Goal: Transaction & Acquisition: Purchase product/service

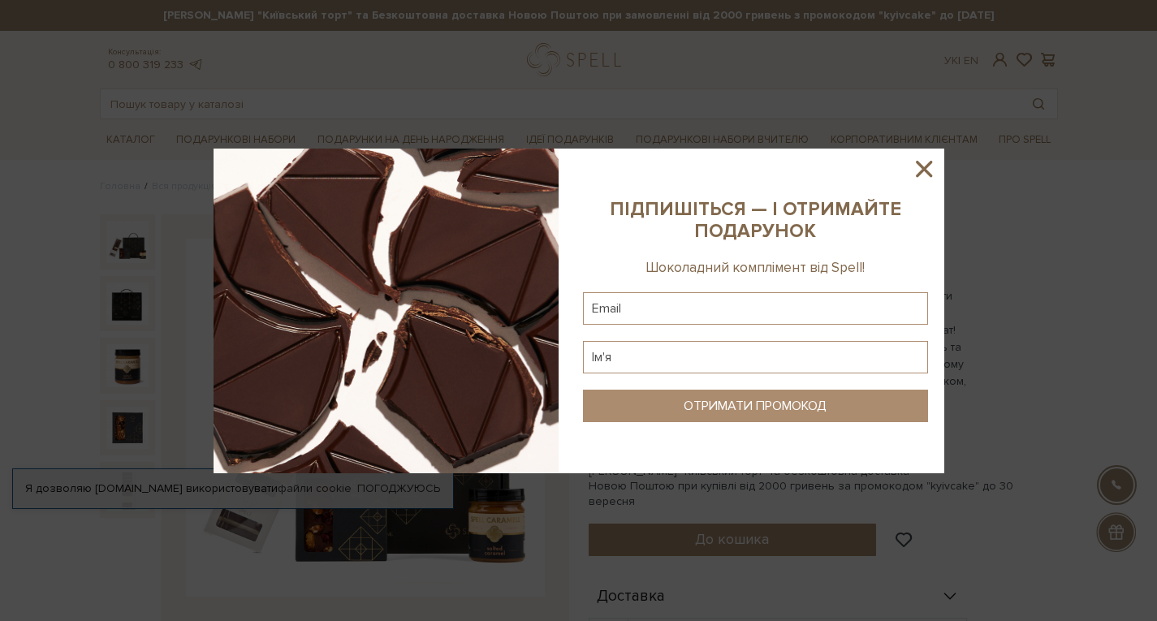
click at [925, 165] on icon at bounding box center [924, 169] width 28 height 28
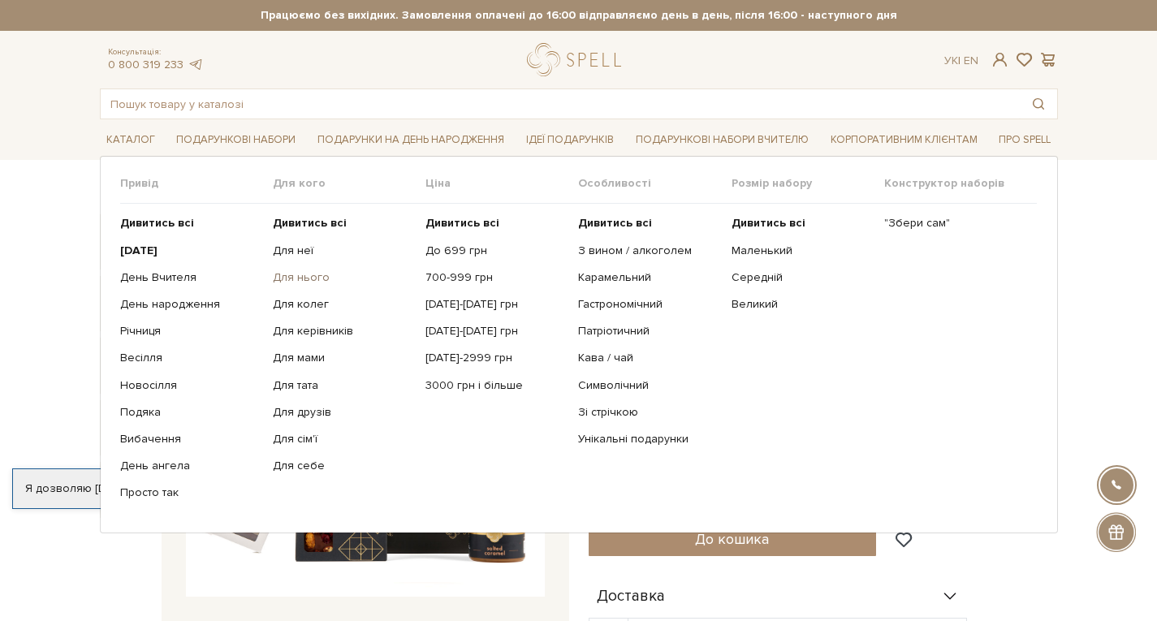
click at [299, 278] on link "Для нього" at bounding box center [343, 277] width 140 height 15
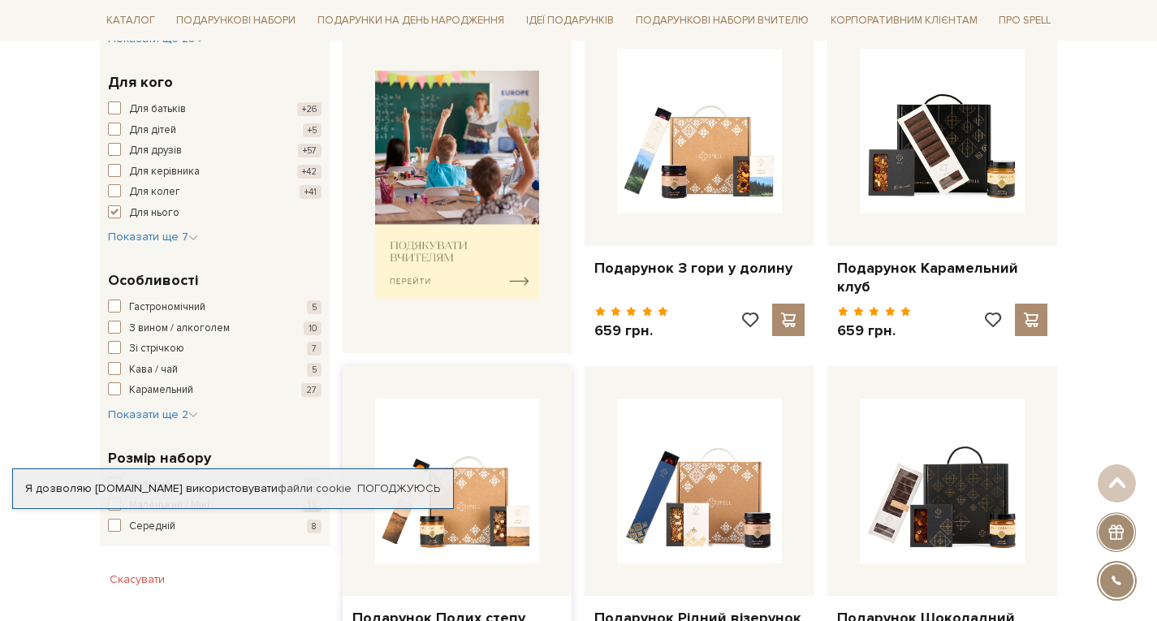
scroll to position [650, 0]
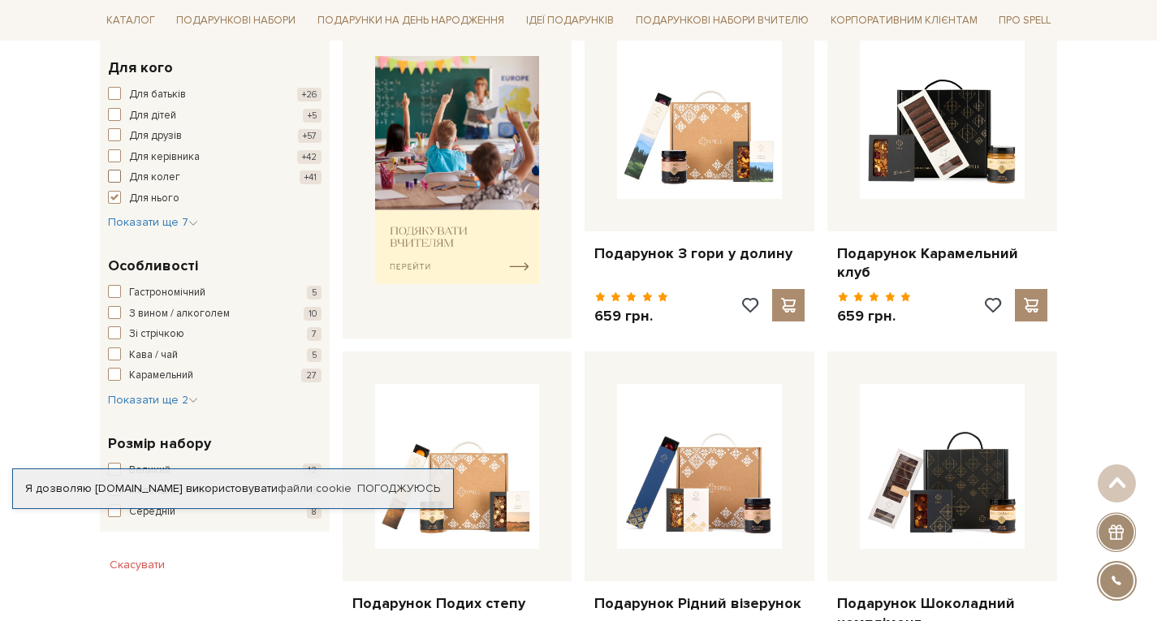
click at [114, 173] on span "button" at bounding box center [114, 176] width 13 height 13
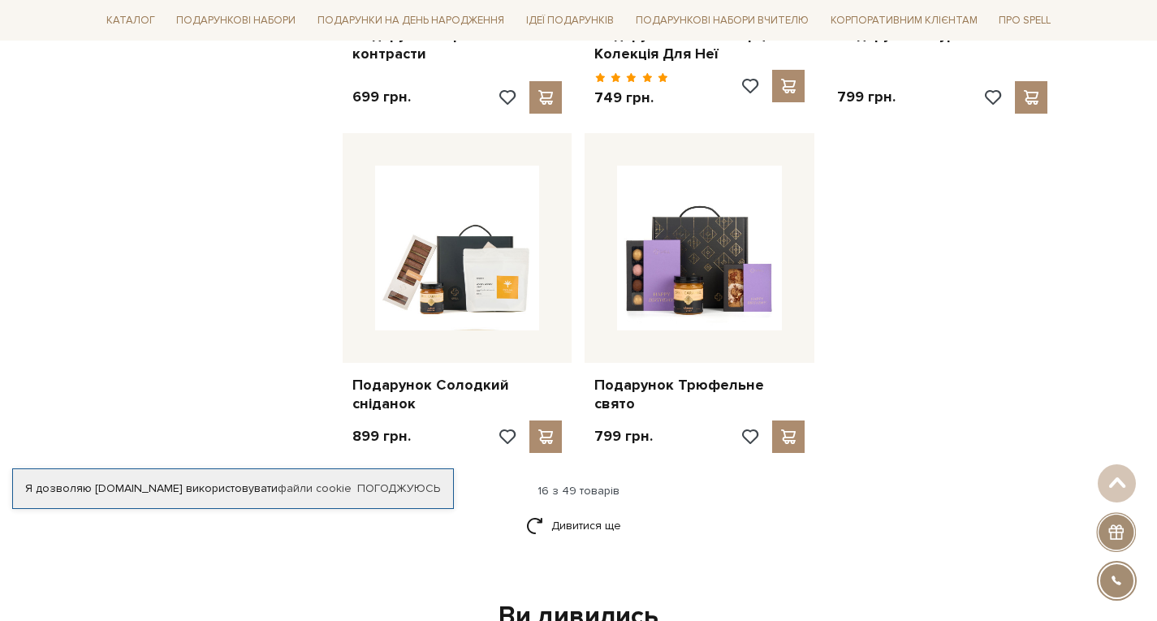
scroll to position [2030, 0]
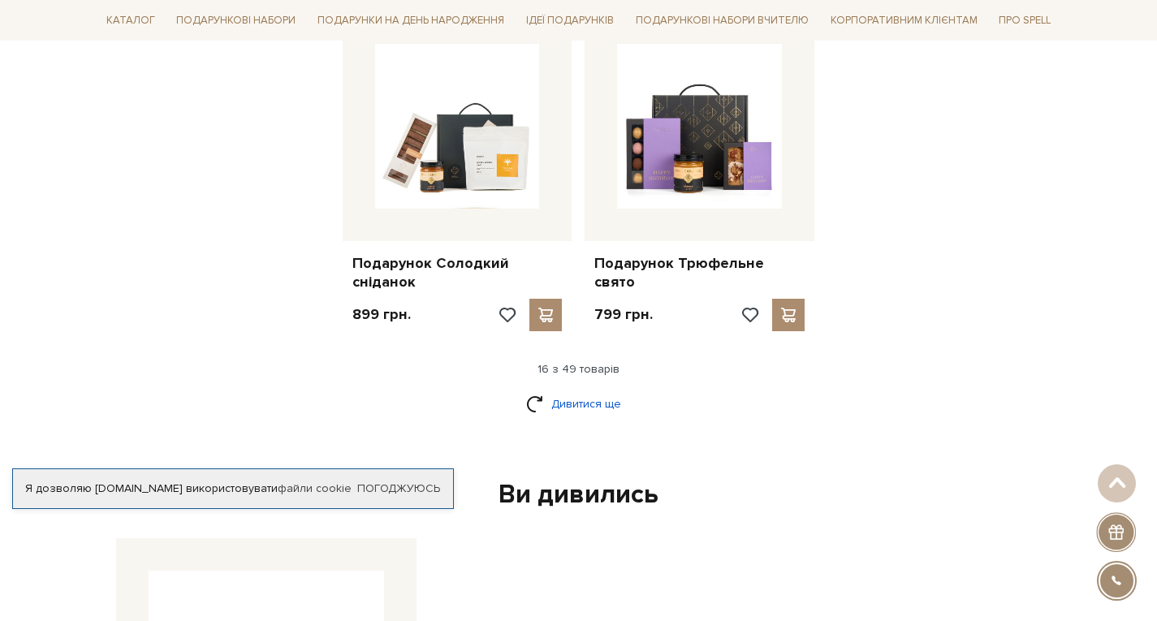
click at [581, 390] on link "Дивитися ще" at bounding box center [579, 404] width 106 height 28
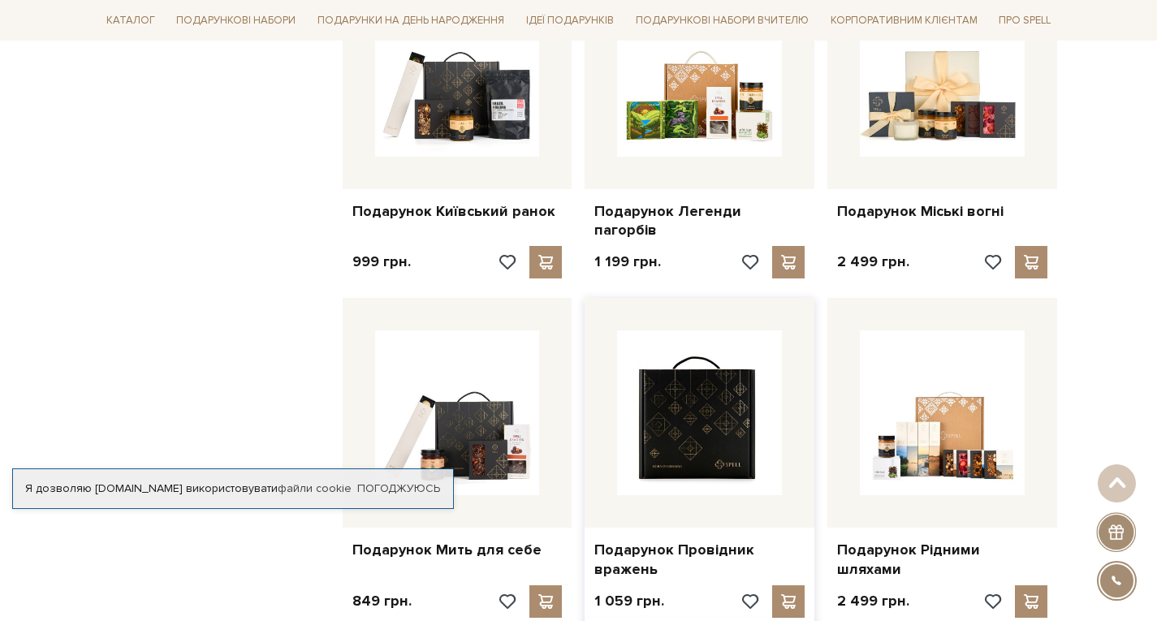
scroll to position [2680, 0]
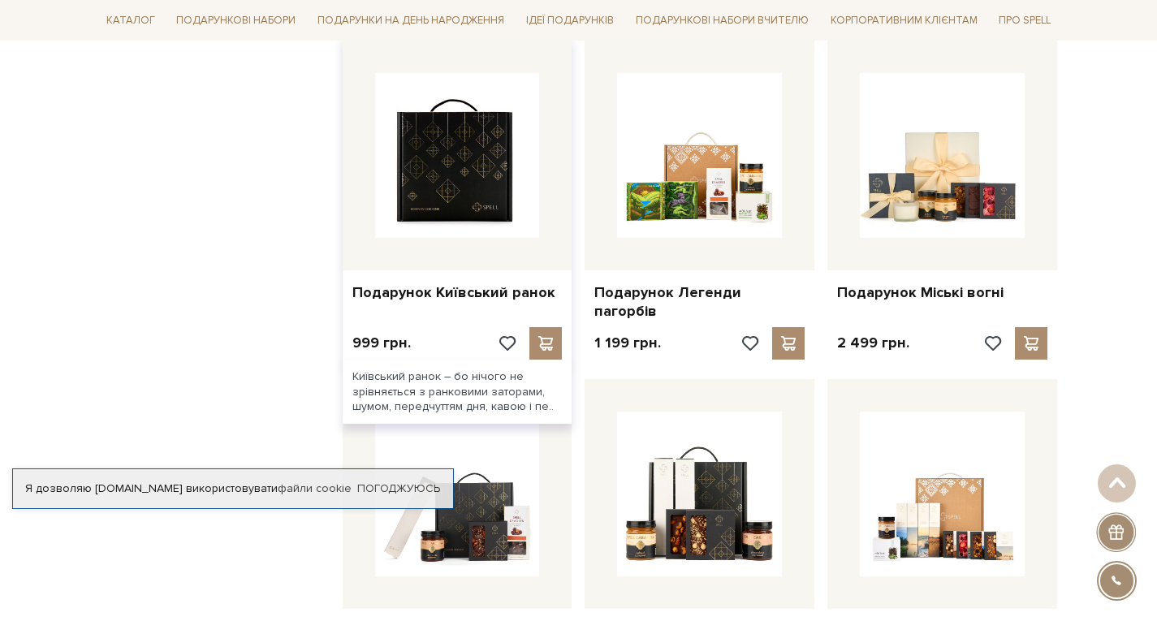
click at [461, 141] on img at bounding box center [457, 155] width 165 height 165
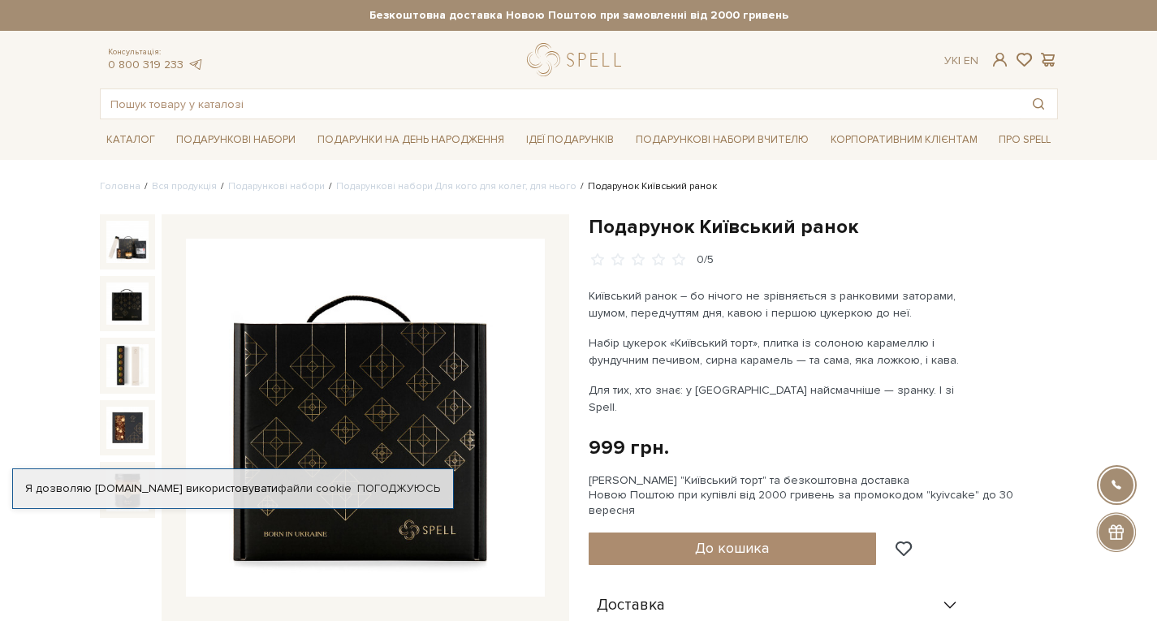
click at [126, 309] on img at bounding box center [127, 304] width 42 height 42
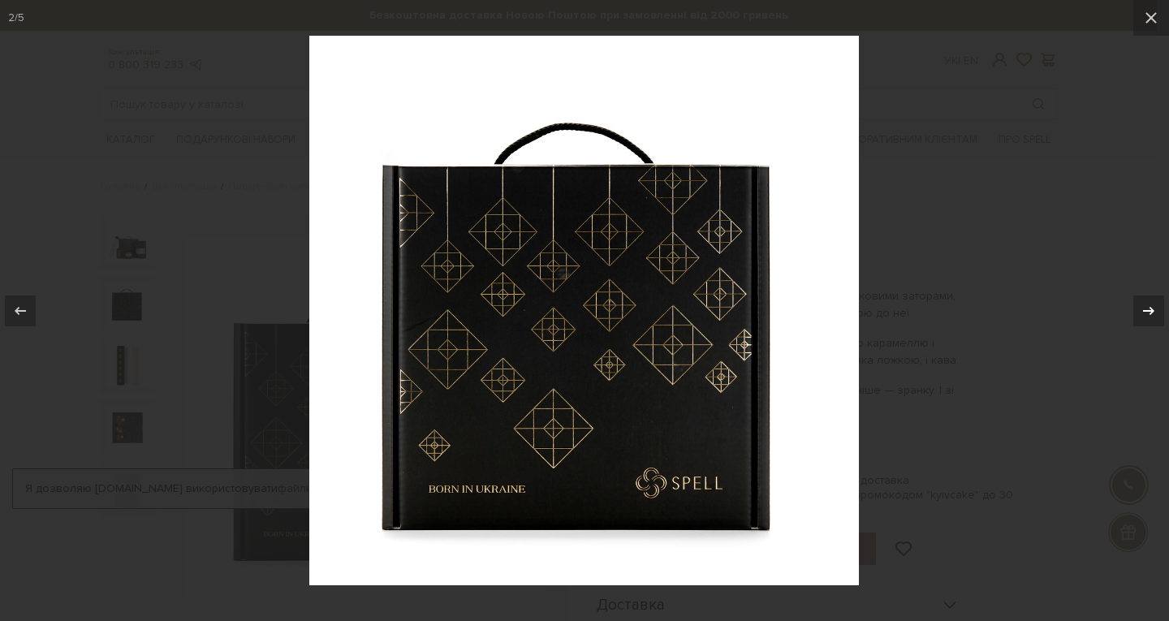
click at [1148, 308] on icon at bounding box center [1148, 310] width 19 height 19
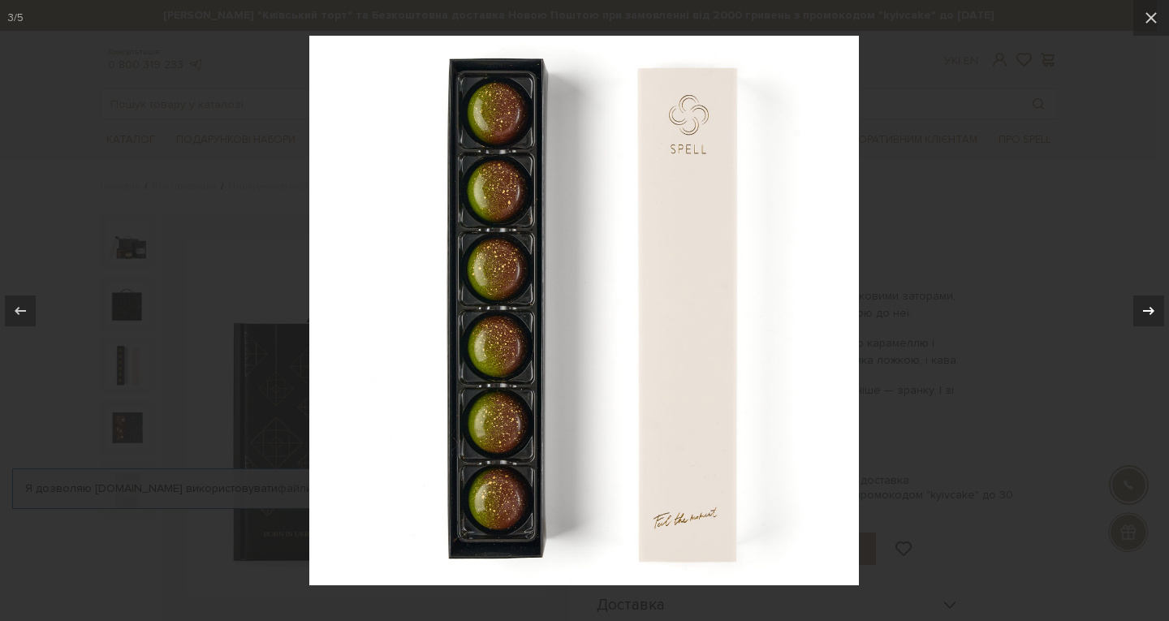
click at [1148, 308] on icon at bounding box center [1148, 310] width 19 height 19
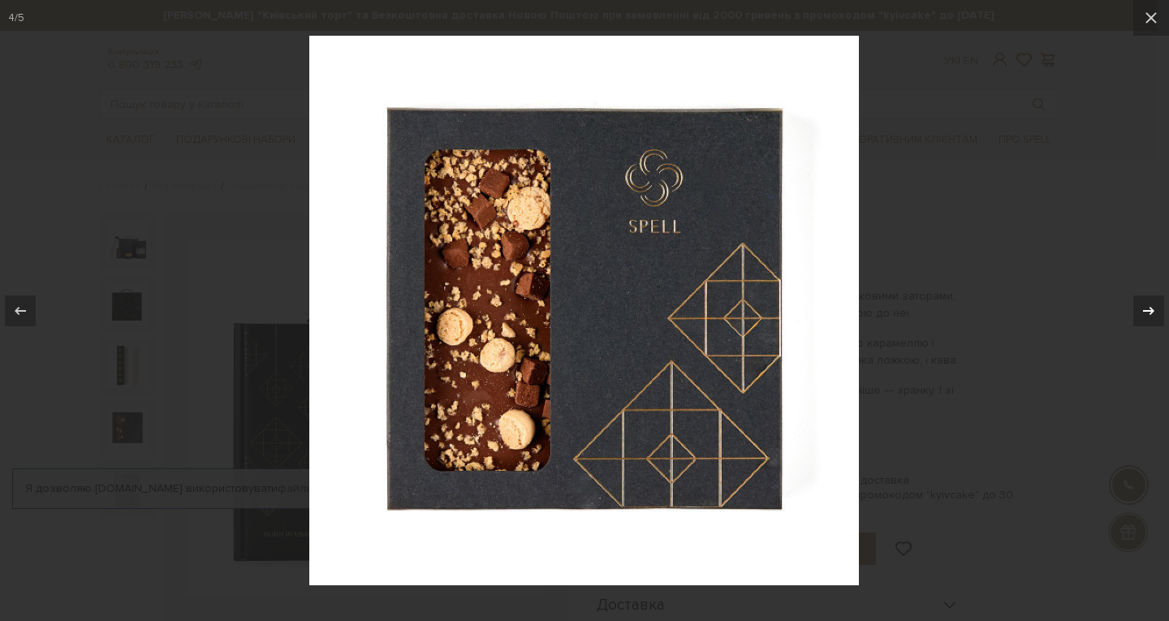
click at [1148, 308] on icon at bounding box center [1148, 310] width 19 height 19
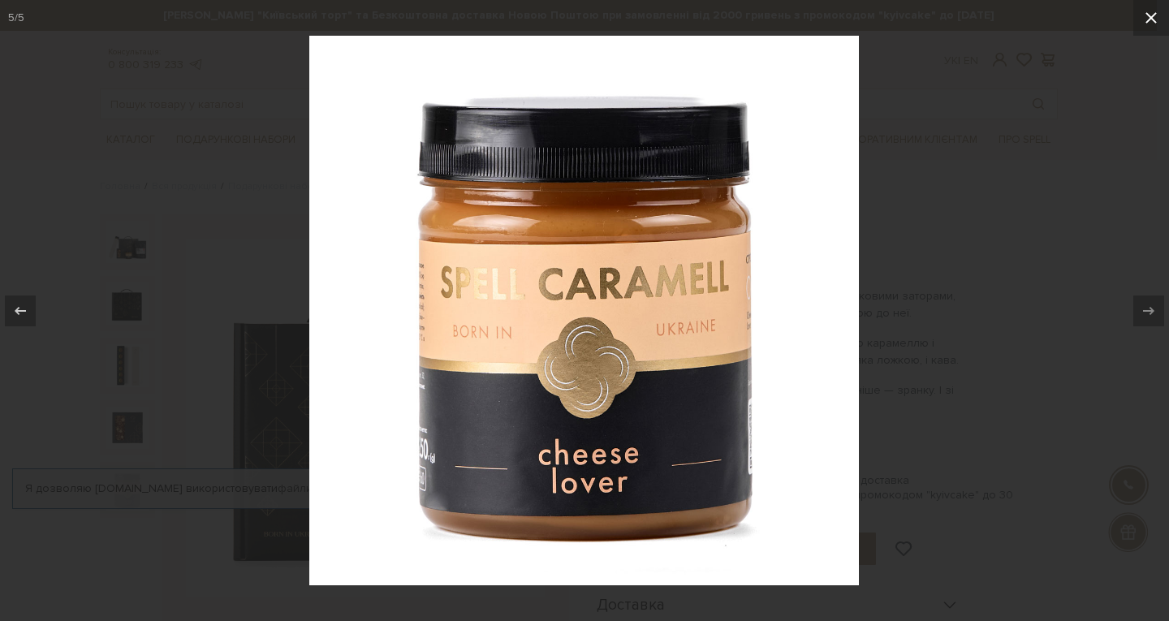
click at [1150, 19] on icon at bounding box center [1151, 17] width 11 height 11
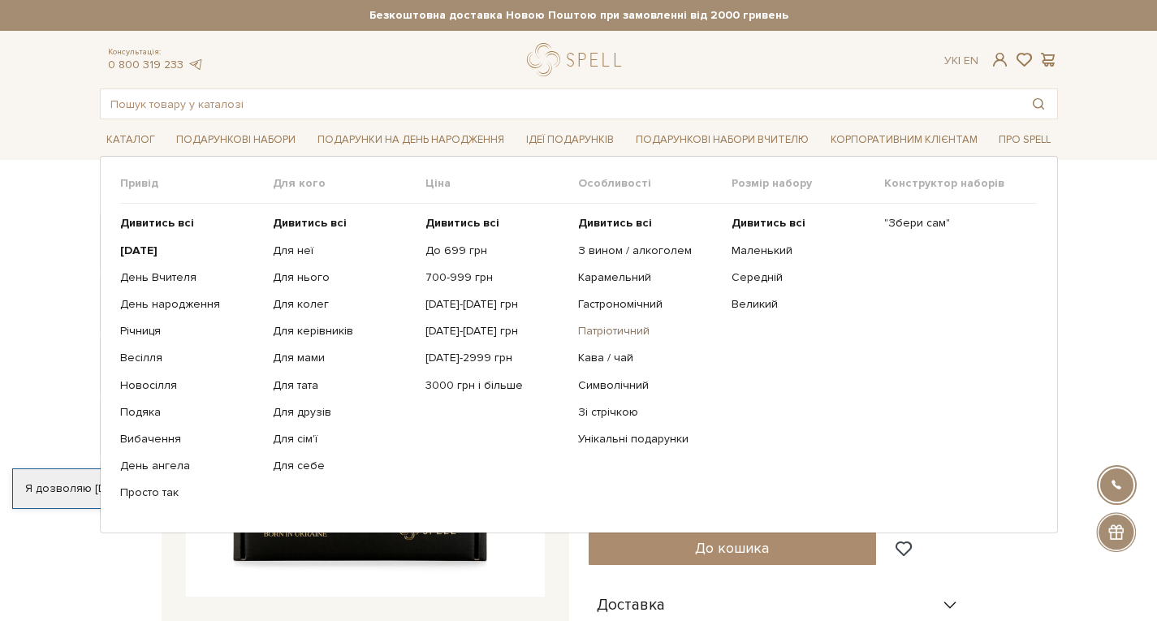
click at [617, 329] on link "Патріотичний" at bounding box center [648, 331] width 140 height 15
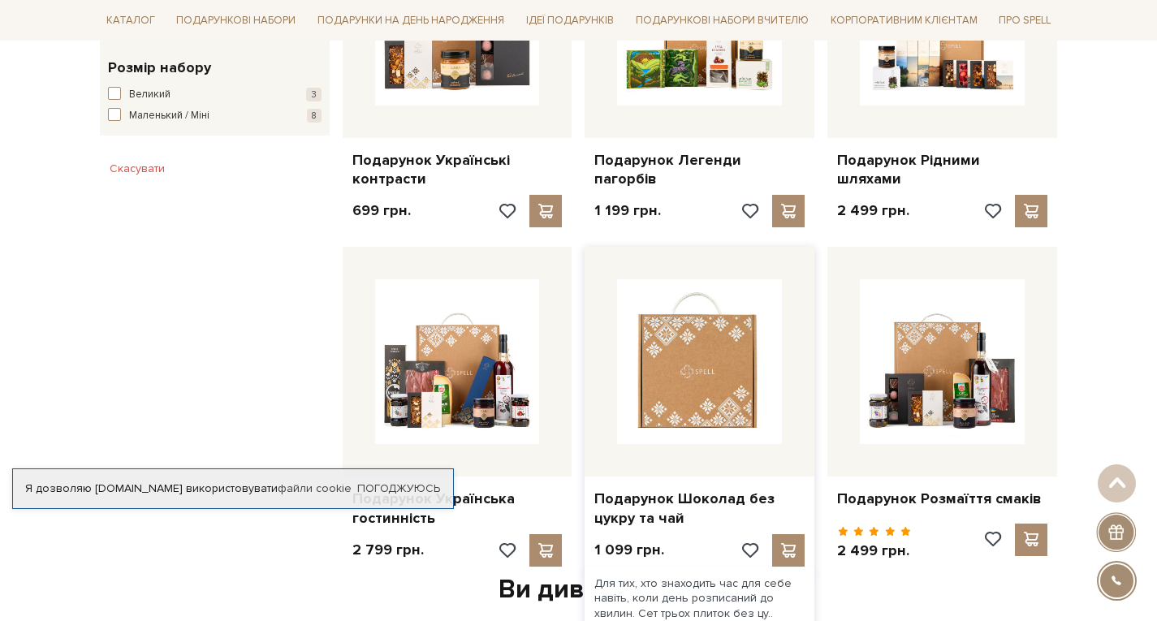
scroll to position [974, 0]
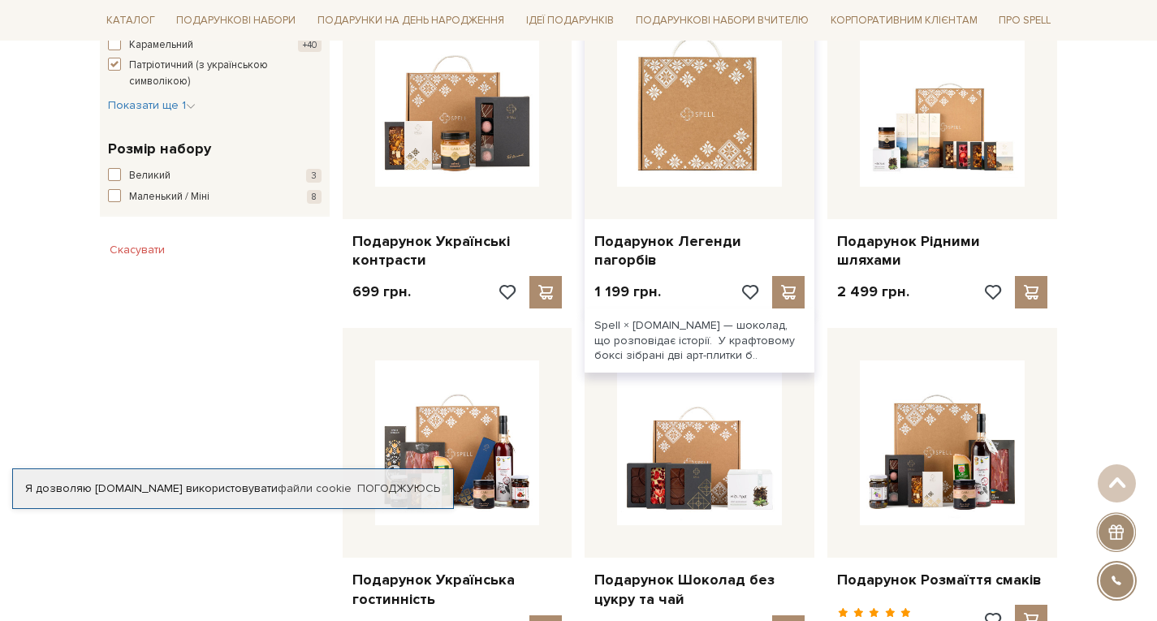
click at [675, 138] on img at bounding box center [699, 104] width 165 height 165
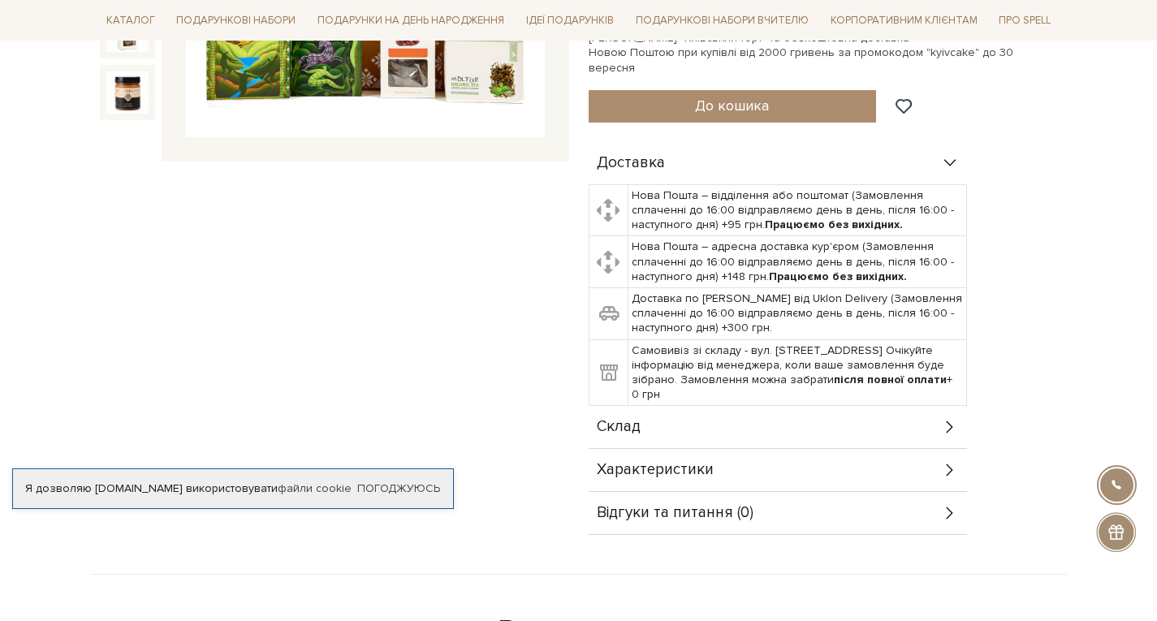
scroll to position [162, 0]
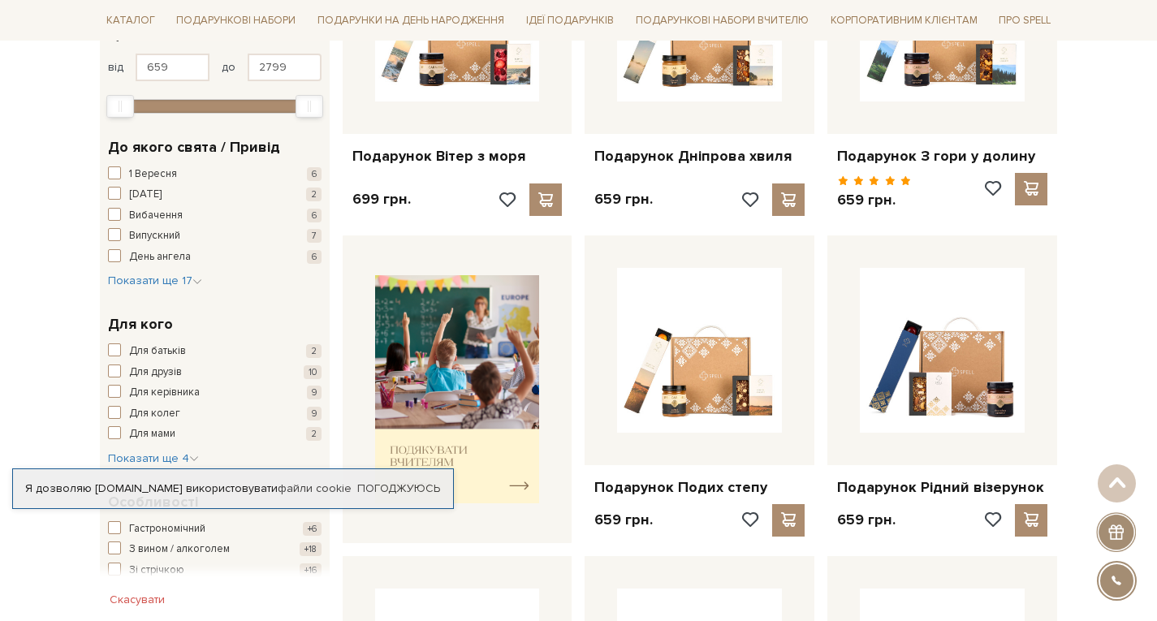
scroll to position [406, 0]
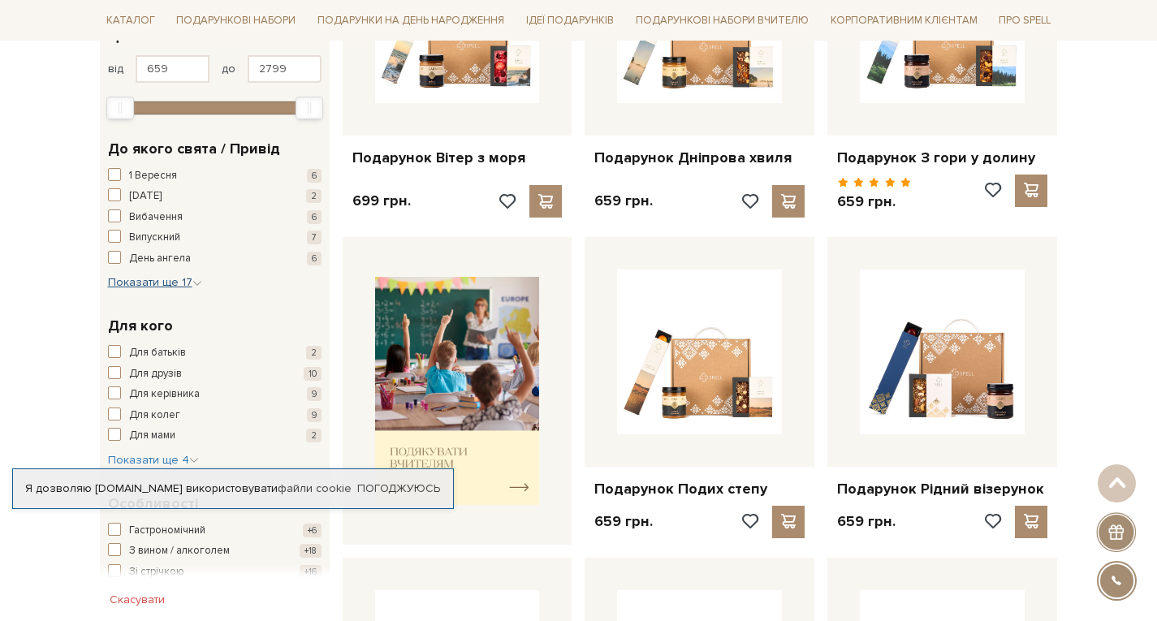
click at [169, 281] on span "Показати ще 17" at bounding box center [155, 282] width 94 height 14
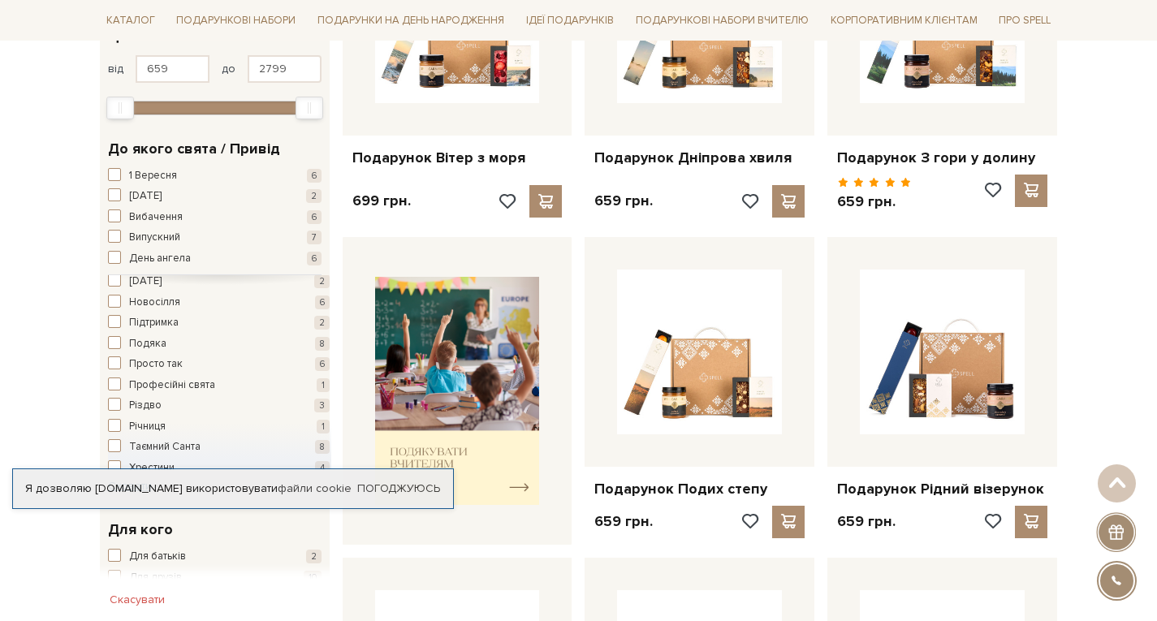
scroll to position [176, 0]
click at [391, 486] on link "Погоджуюсь" at bounding box center [398, 489] width 83 height 15
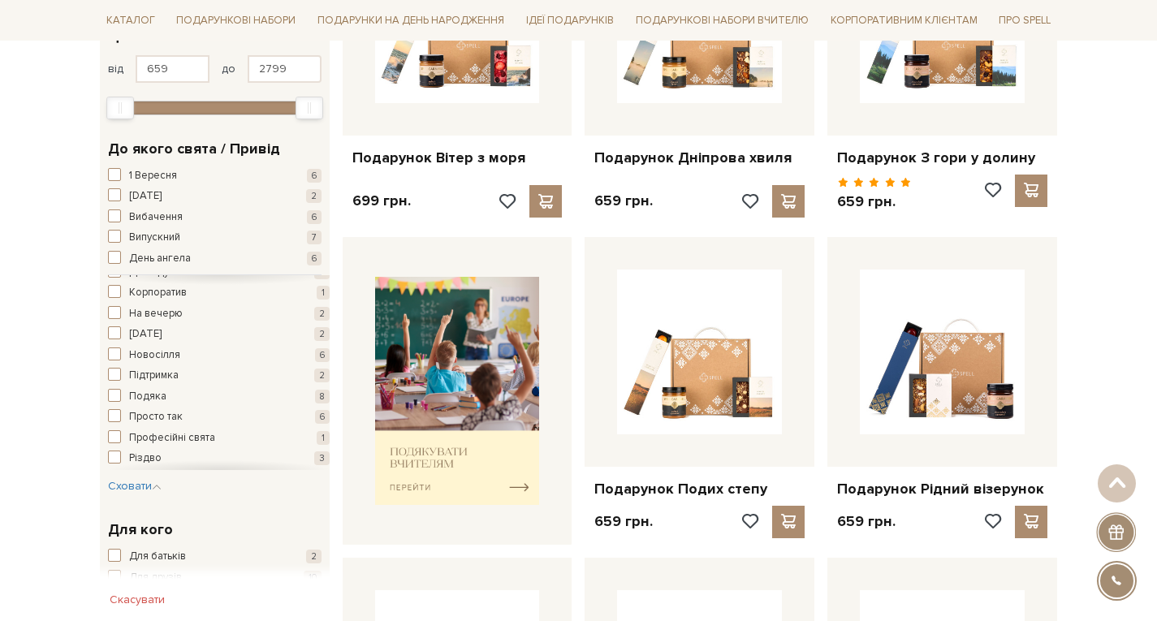
scroll to position [95, 0]
click at [146, 418] on span "Подяка" at bounding box center [147, 420] width 37 height 16
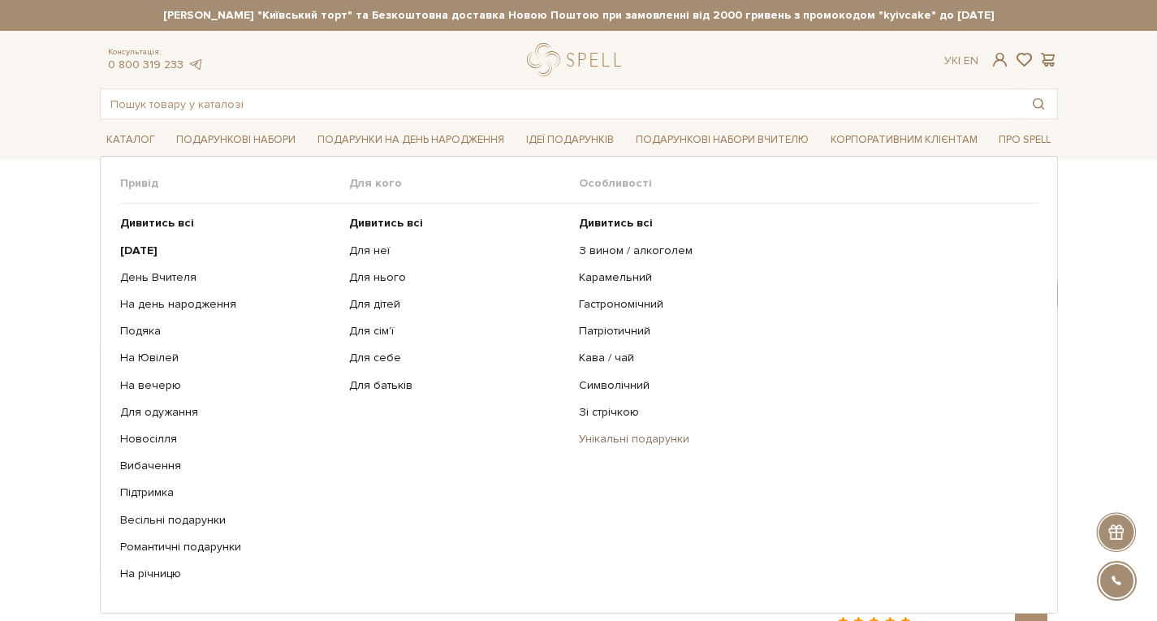
click at [616, 437] on link "Унікальні подарунки" at bounding box center [802, 439] width 447 height 15
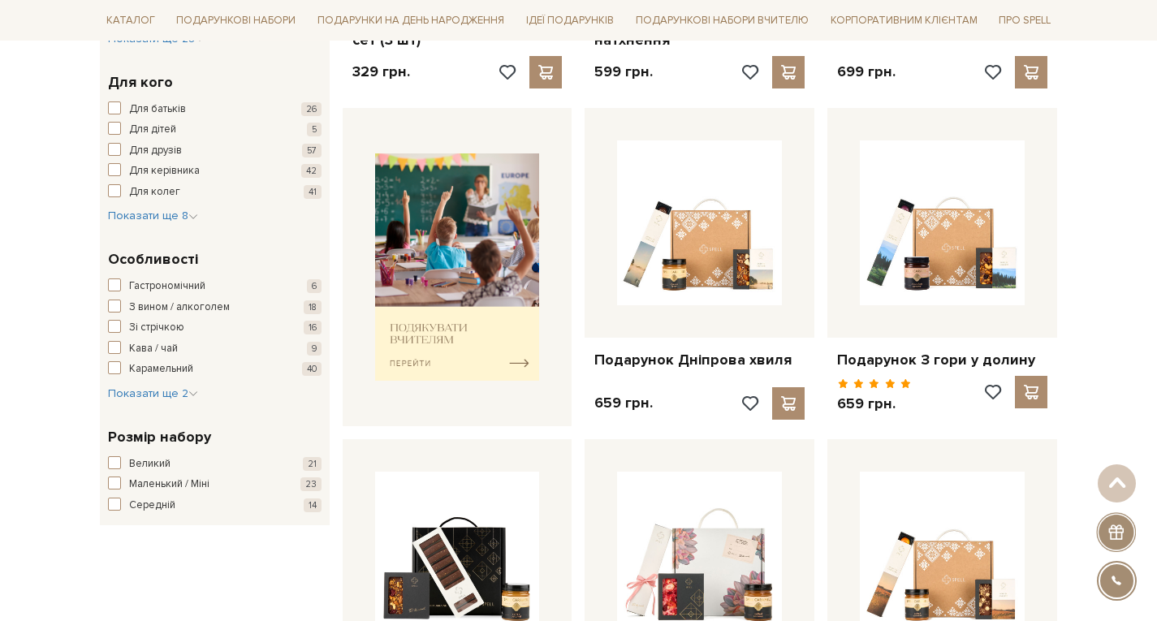
scroll to position [731, 0]
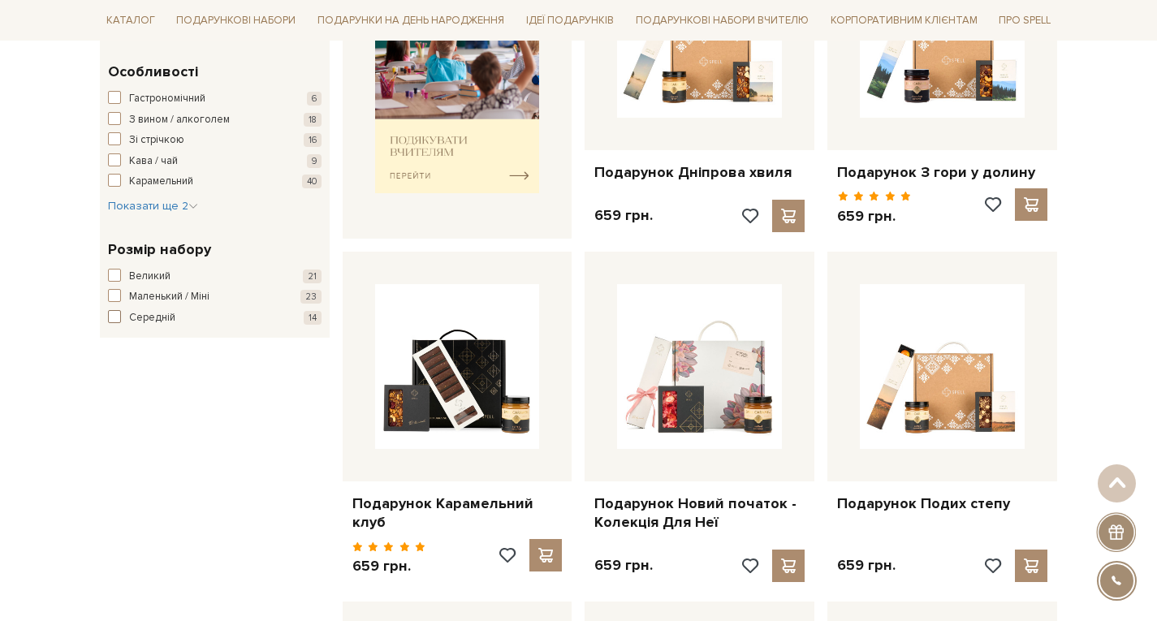
click at [111, 314] on span "button" at bounding box center [114, 316] width 13 height 13
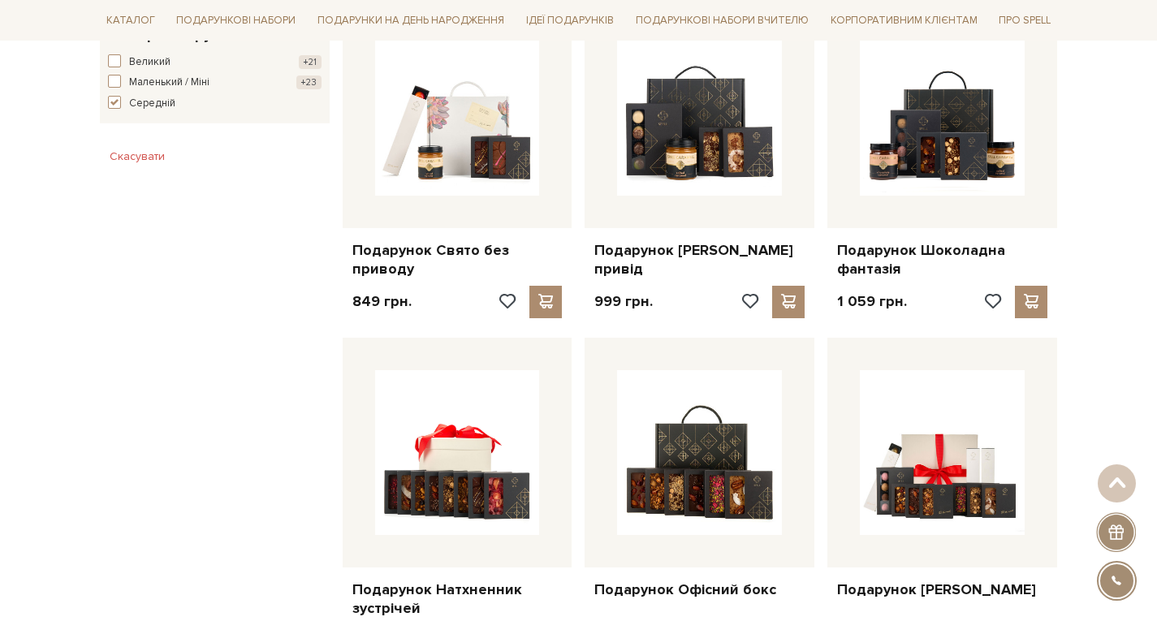
scroll to position [1137, 0]
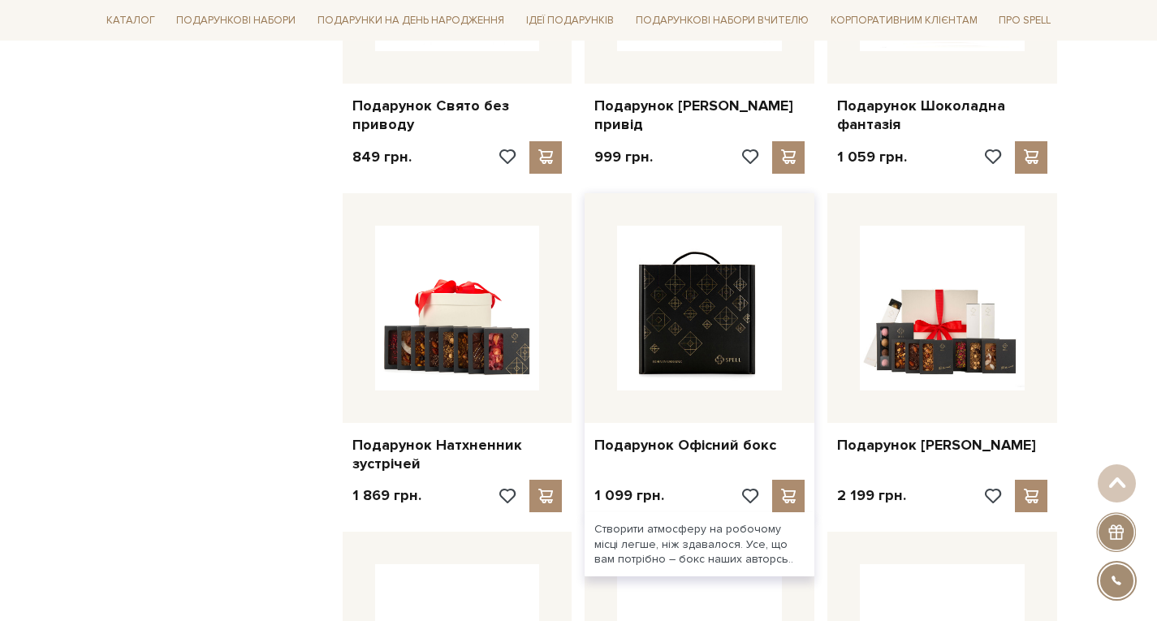
click at [701, 340] on img at bounding box center [699, 308] width 165 height 165
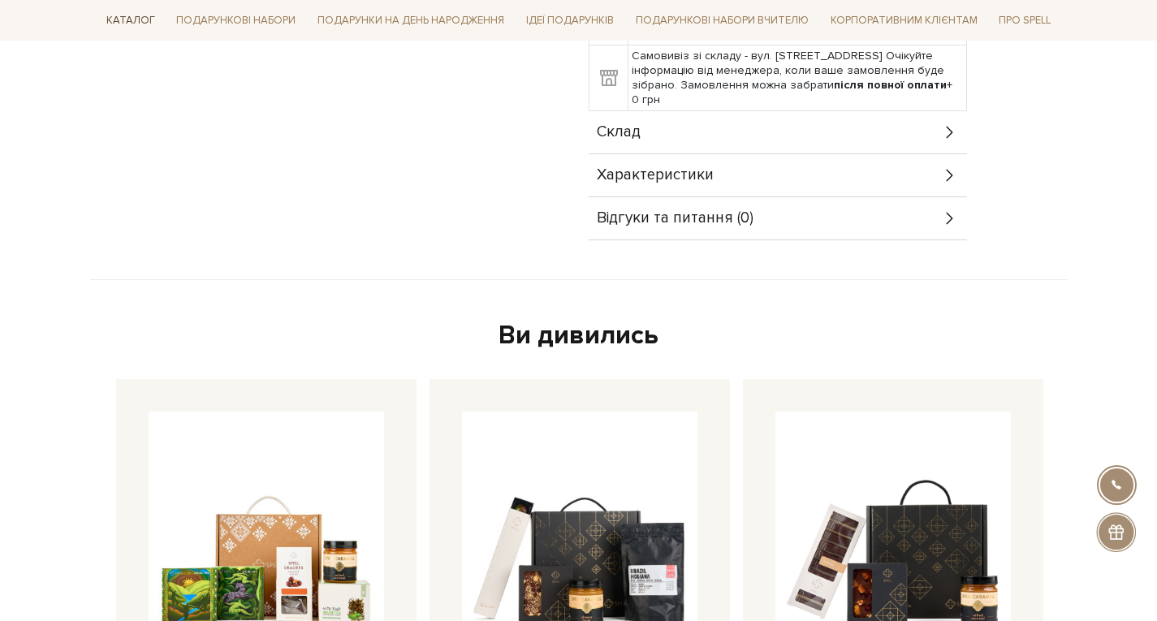
scroll to position [325, 0]
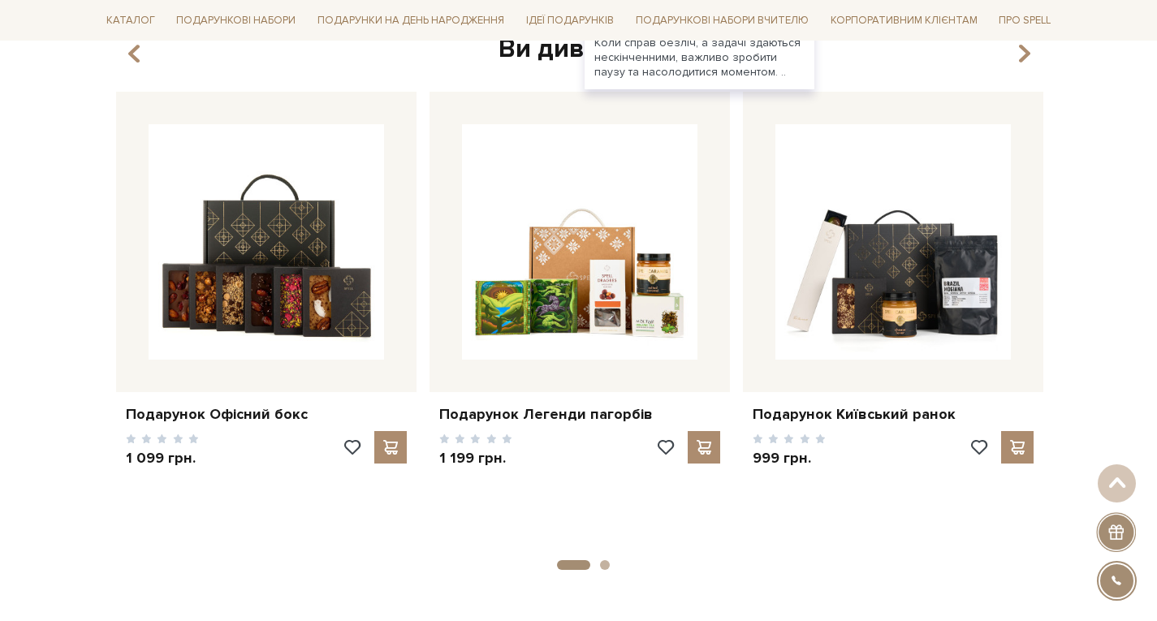
scroll to position [1543, 0]
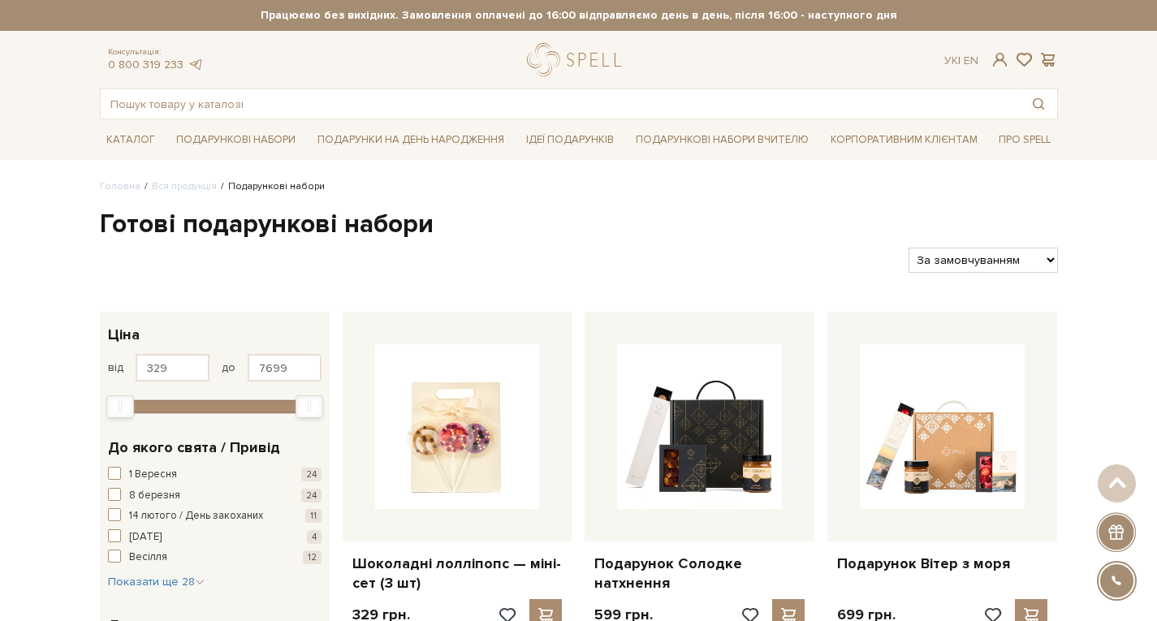
scroll to position [731, 0]
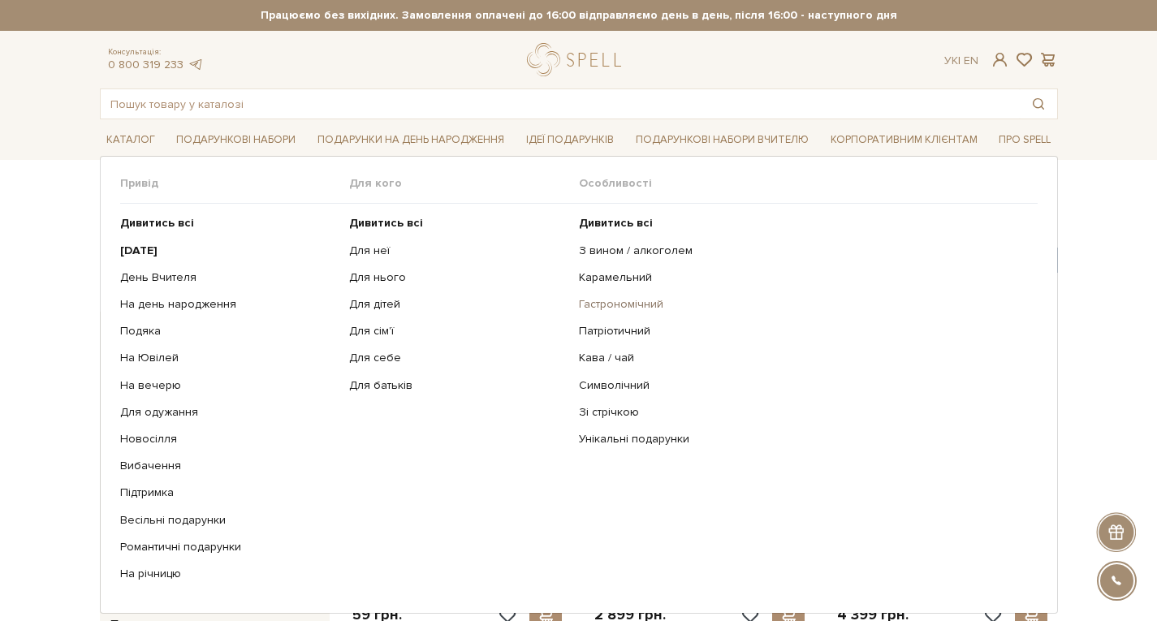
click at [612, 305] on link "Гастрономічний" at bounding box center [802, 304] width 447 height 15
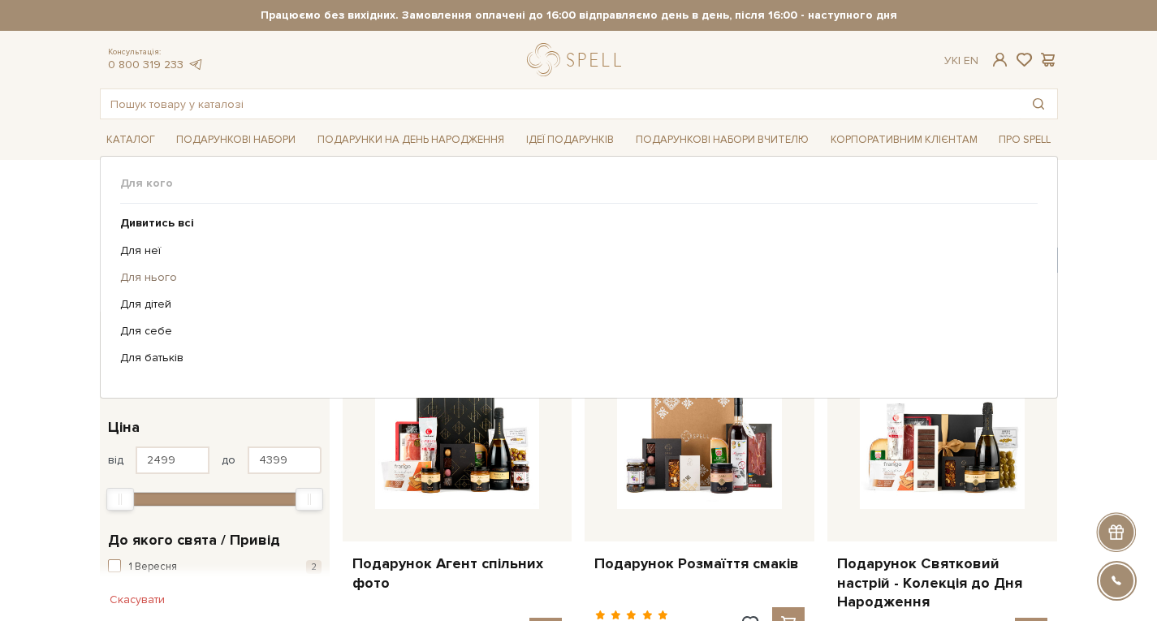
click at [140, 274] on link "Для нього" at bounding box center [572, 277] width 905 height 15
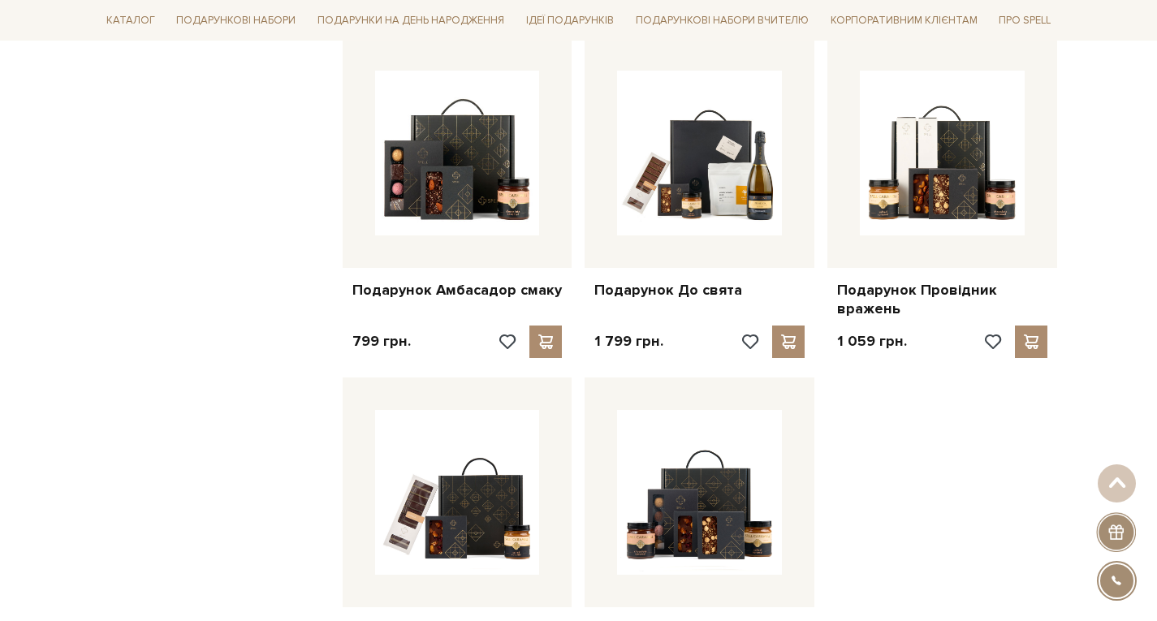
scroll to position [1705, 0]
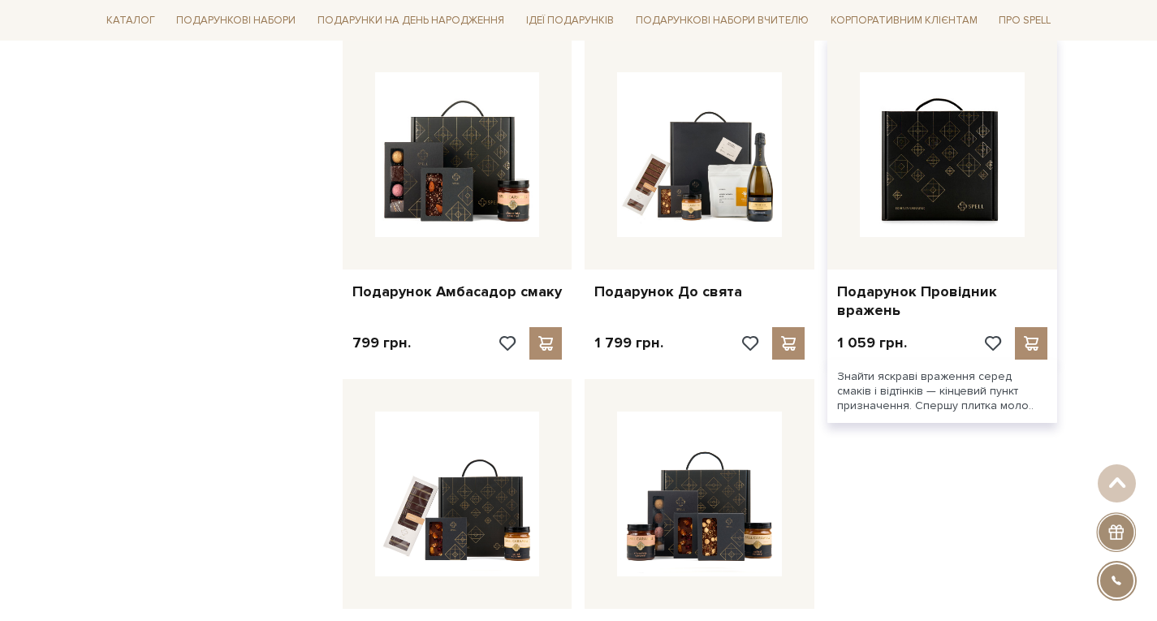
click at [931, 175] on img at bounding box center [942, 154] width 165 height 165
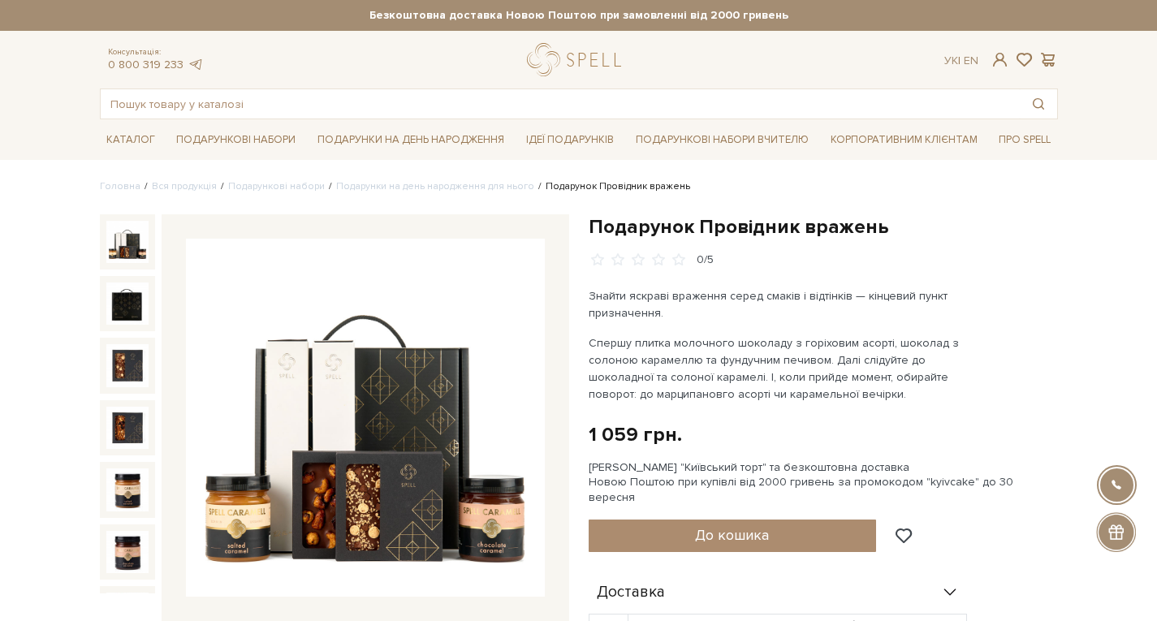
click at [353, 386] on img at bounding box center [365, 418] width 359 height 359
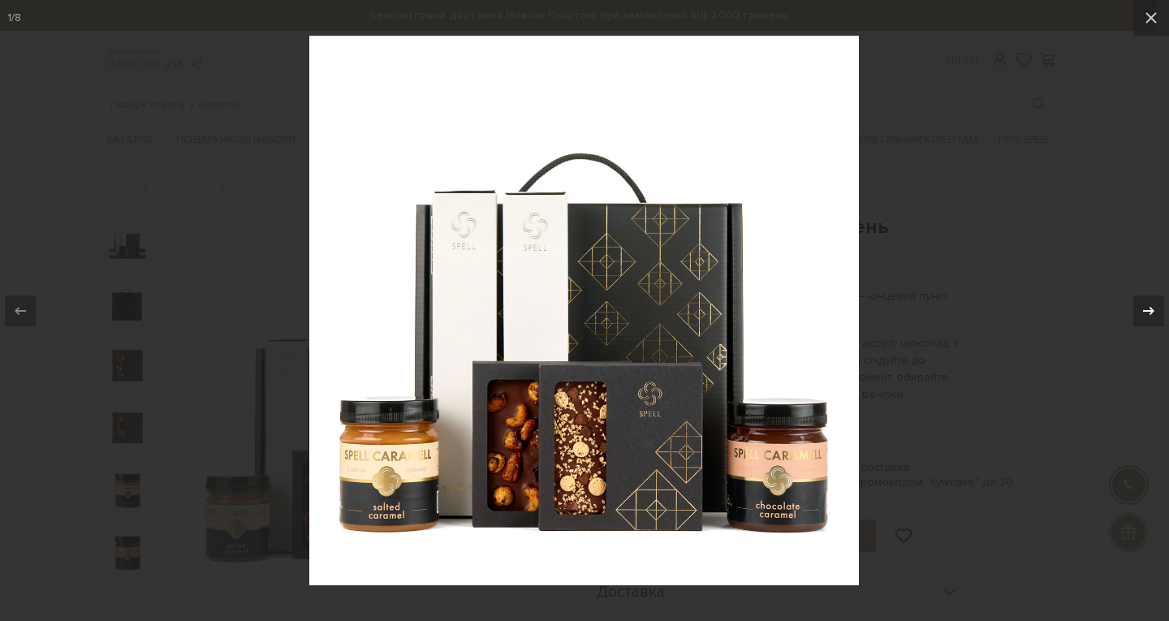
click at [1147, 305] on icon at bounding box center [1148, 310] width 19 height 19
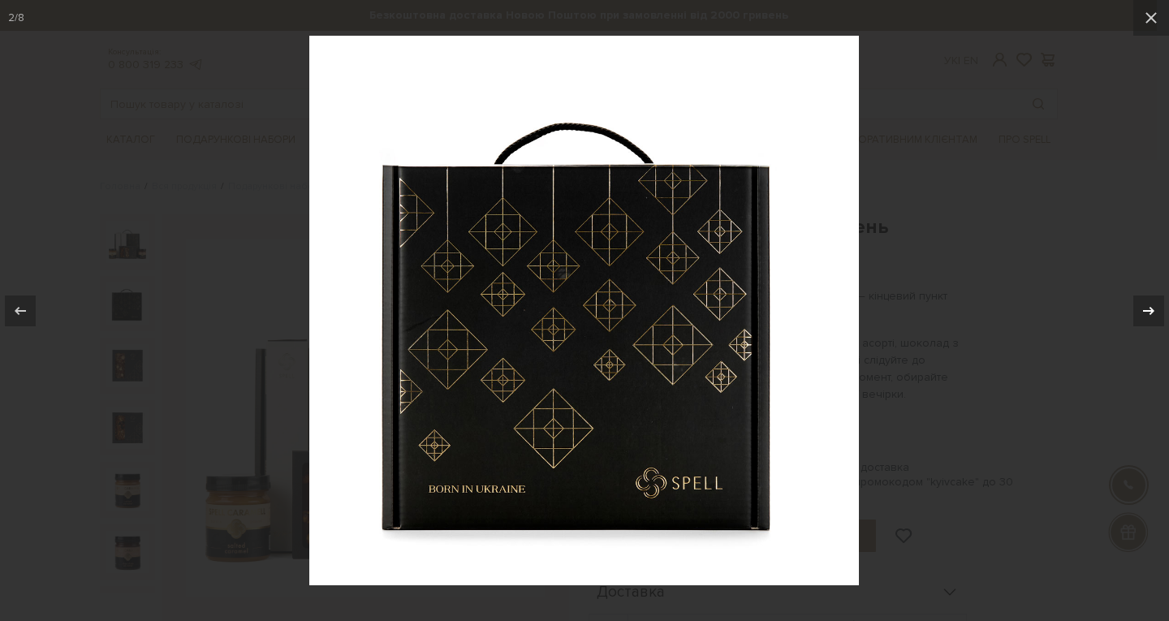
click at [1147, 305] on icon at bounding box center [1148, 310] width 19 height 19
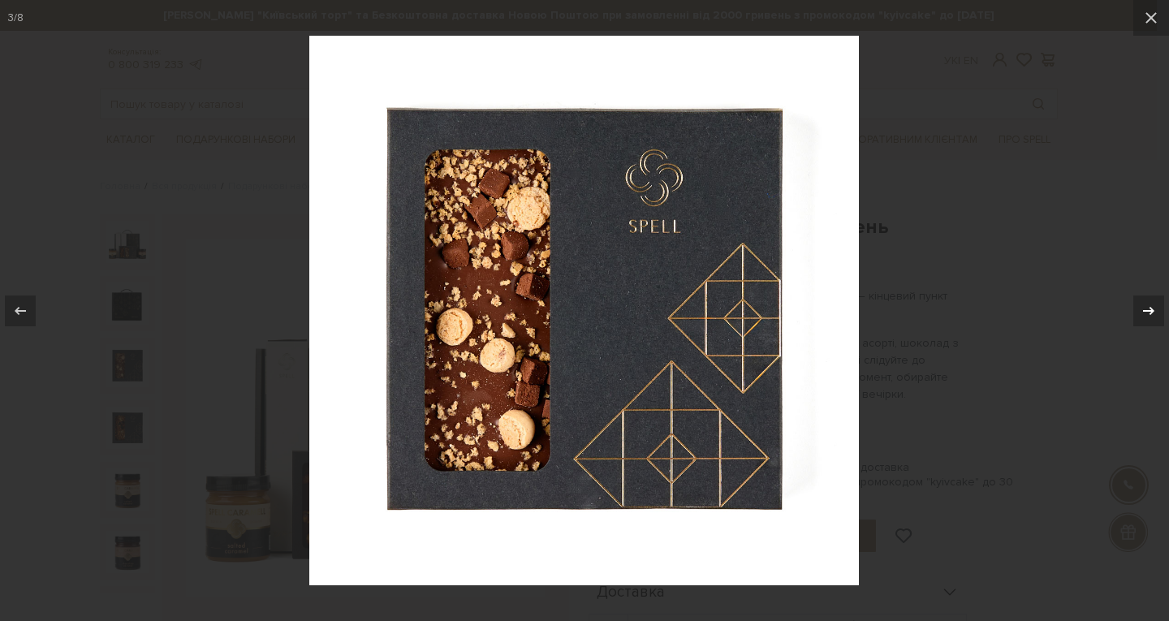
click at [1147, 305] on icon at bounding box center [1148, 310] width 19 height 19
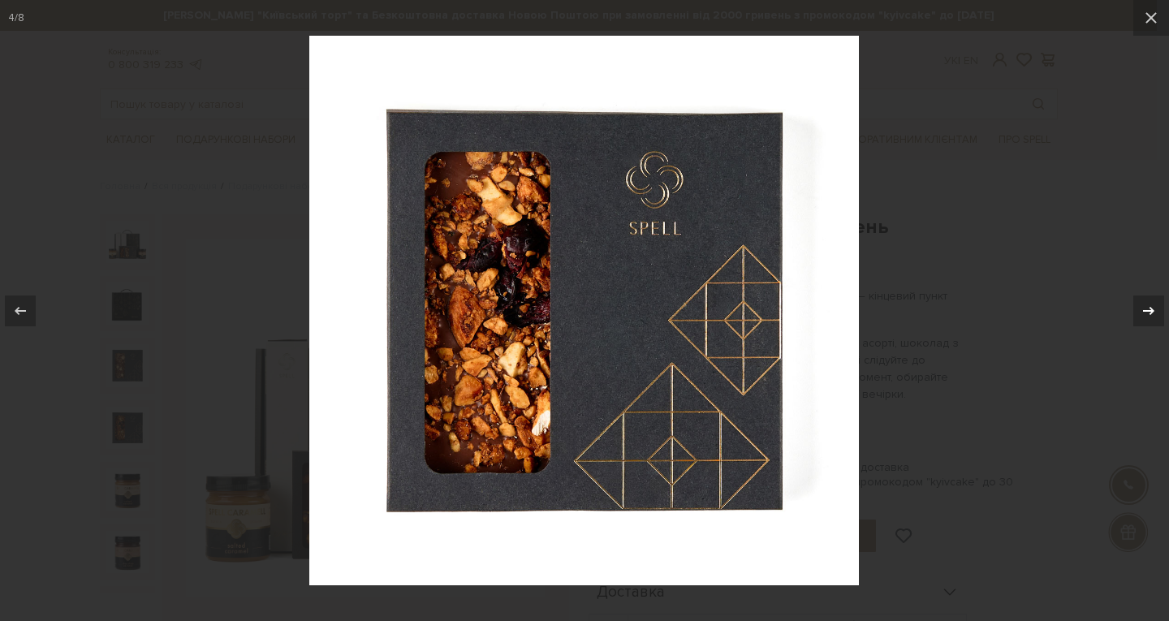
click at [1147, 305] on icon at bounding box center [1148, 310] width 19 height 19
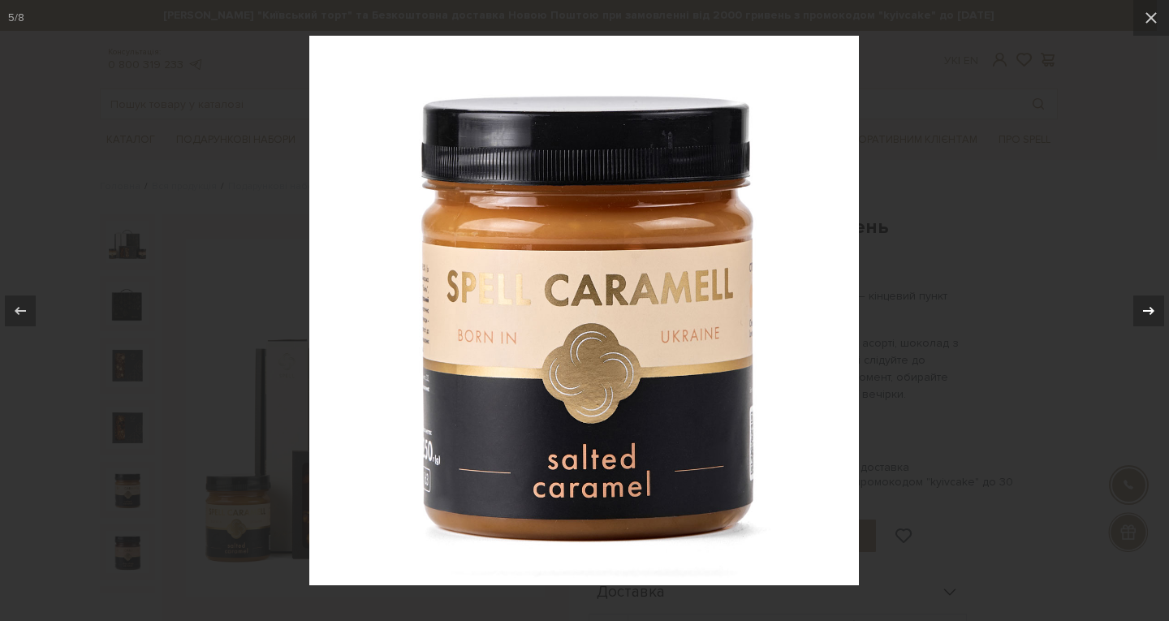
click at [1147, 305] on icon at bounding box center [1148, 310] width 19 height 19
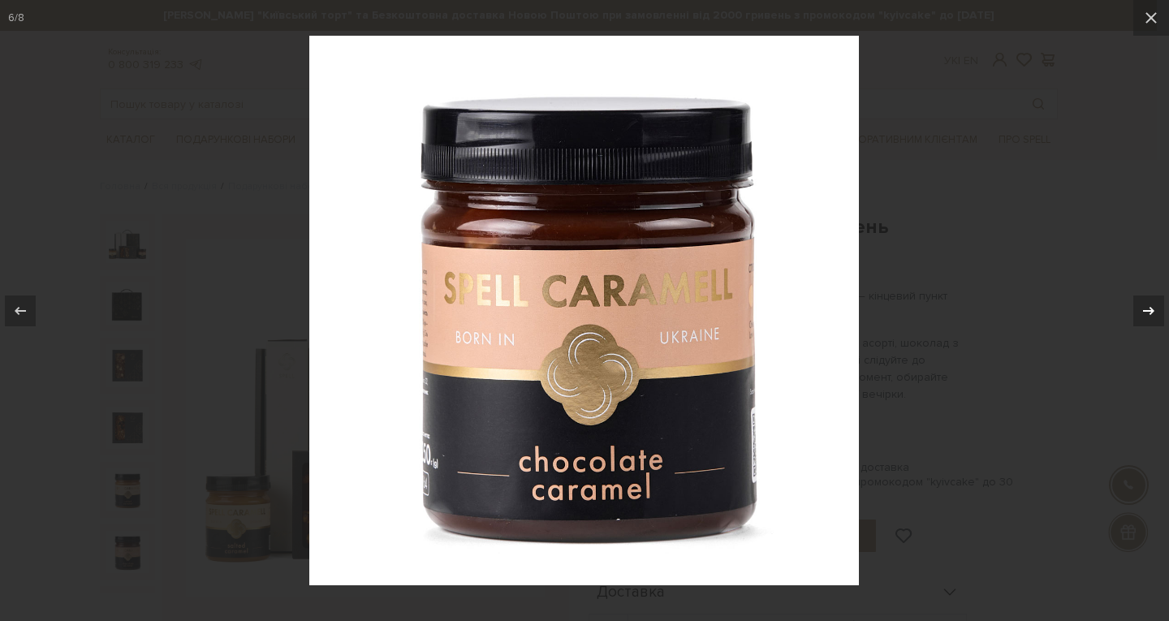
click at [1147, 305] on icon at bounding box center [1148, 310] width 19 height 19
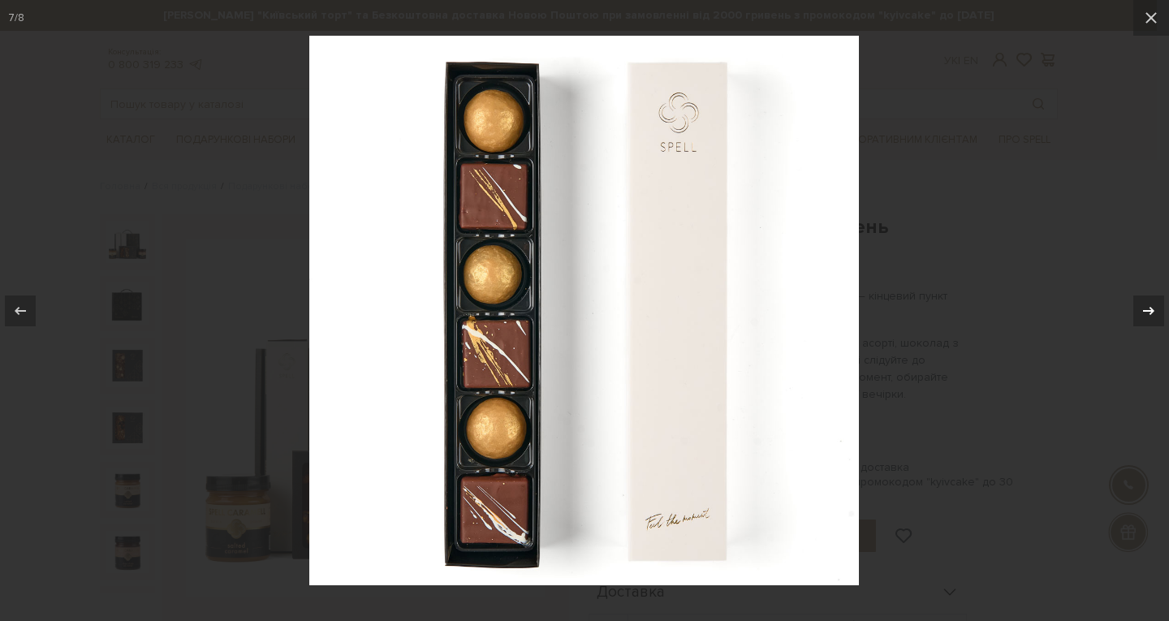
click at [1147, 305] on icon at bounding box center [1148, 310] width 19 height 19
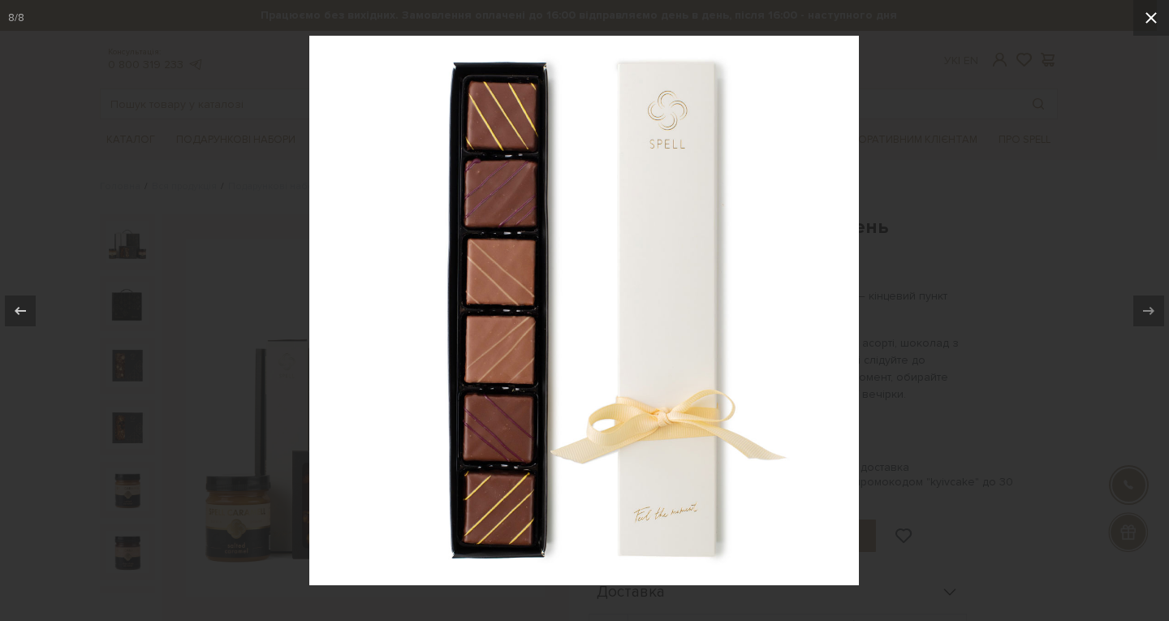
click at [1147, 20] on icon at bounding box center [1151, 17] width 19 height 19
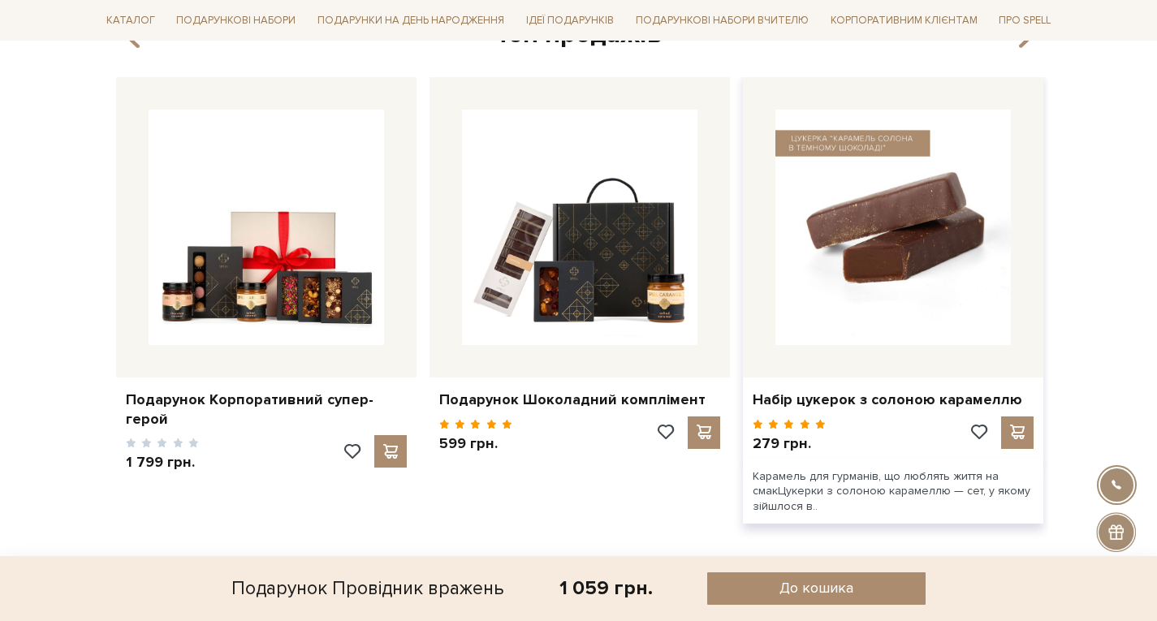
scroll to position [1868, 0]
